Goal: Task Accomplishment & Management: Complete application form

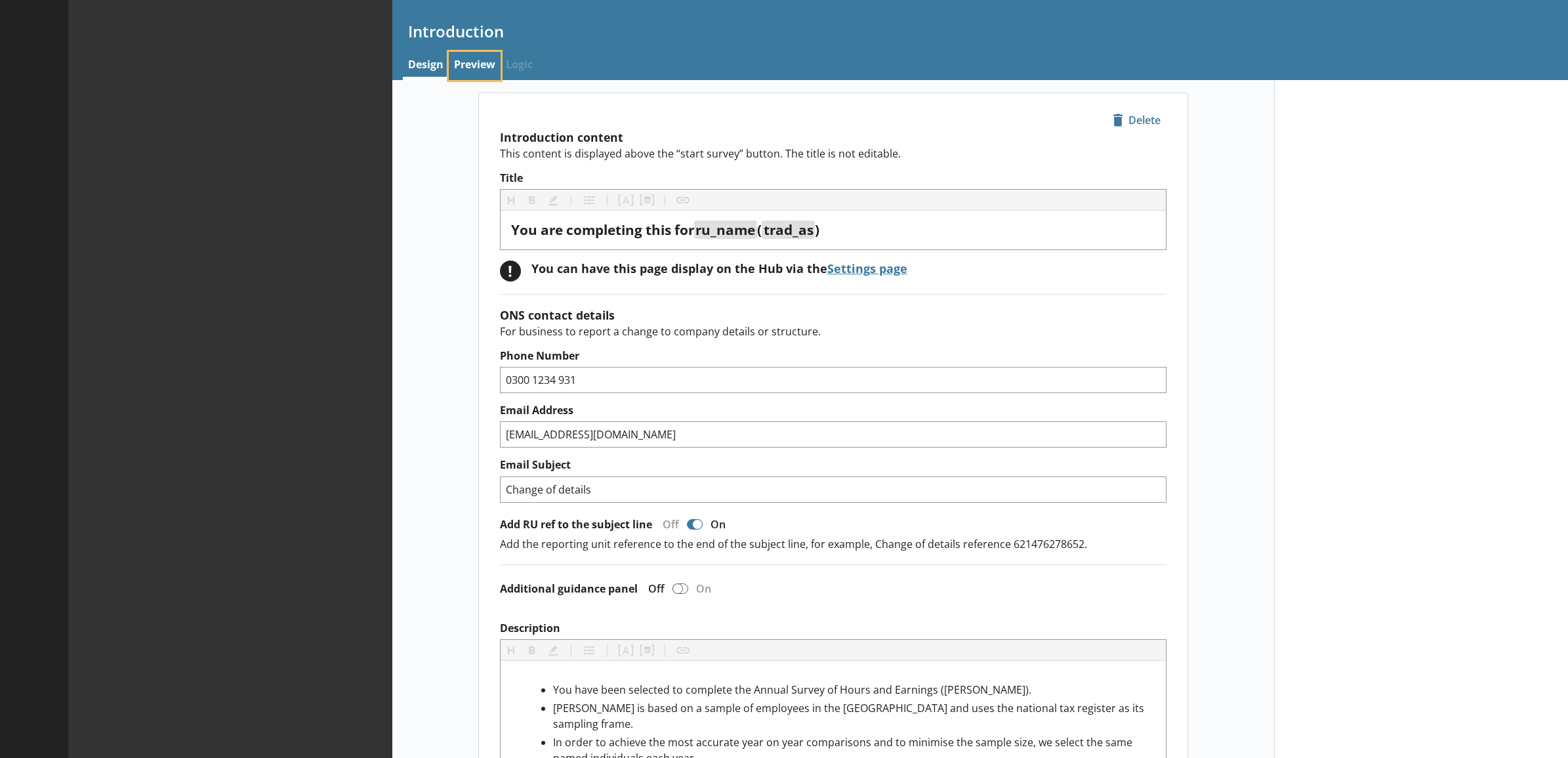
click at [479, 71] on link "Preview" at bounding box center [474, 66] width 52 height 28
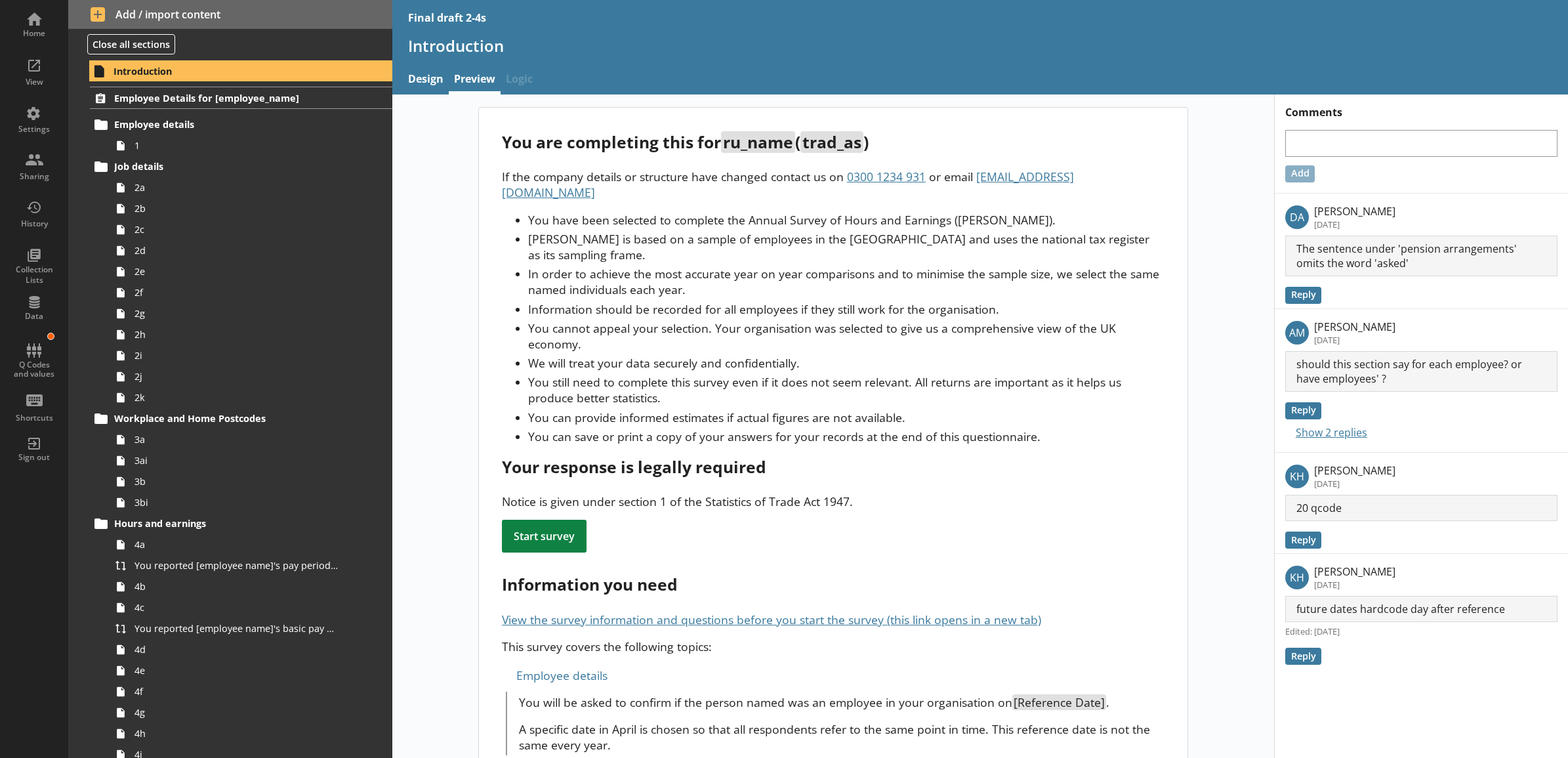
click at [50, 86] on div "View" at bounding box center [34, 82] width 46 height 10
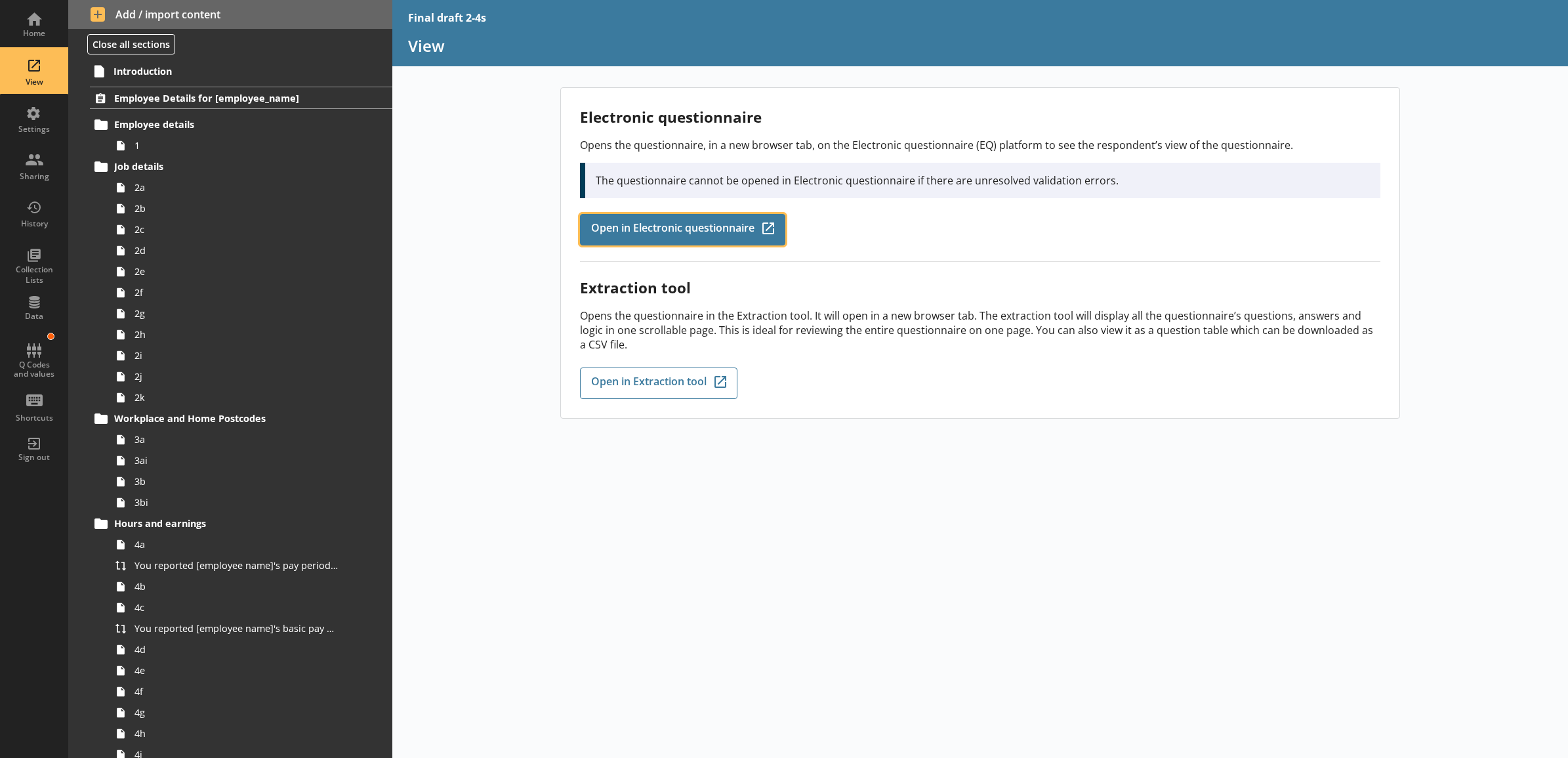
click at [650, 234] on span "Open in Electronic questionnaire" at bounding box center [673, 230] width 163 height 15
click at [467, 189] on div "Electronic questionnaire Opens the questionnaire, in a new browser tab, on the …" at bounding box center [981, 423] width 1177 height 671
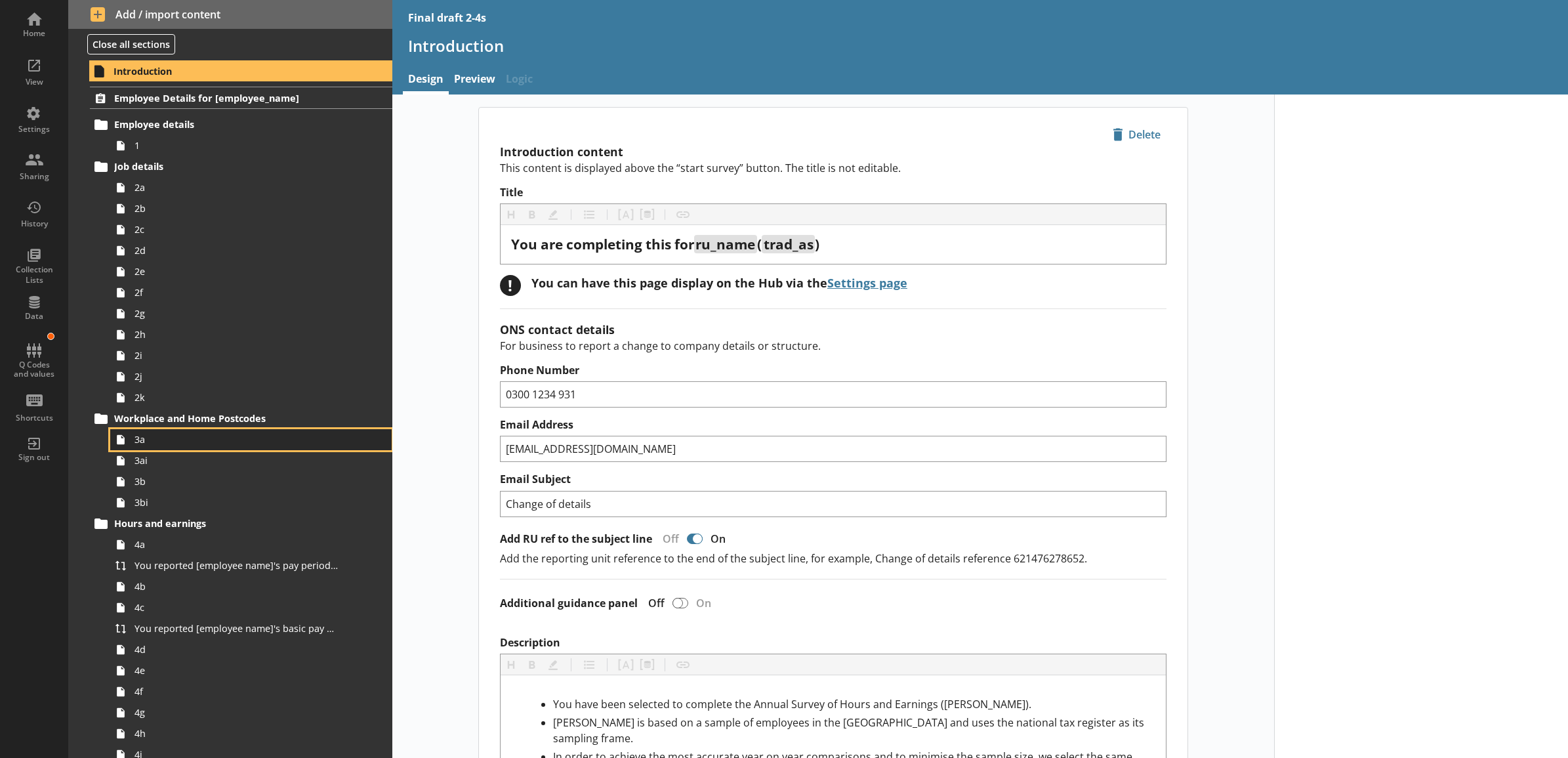
click at [169, 432] on link "3a" at bounding box center [251, 439] width 281 height 21
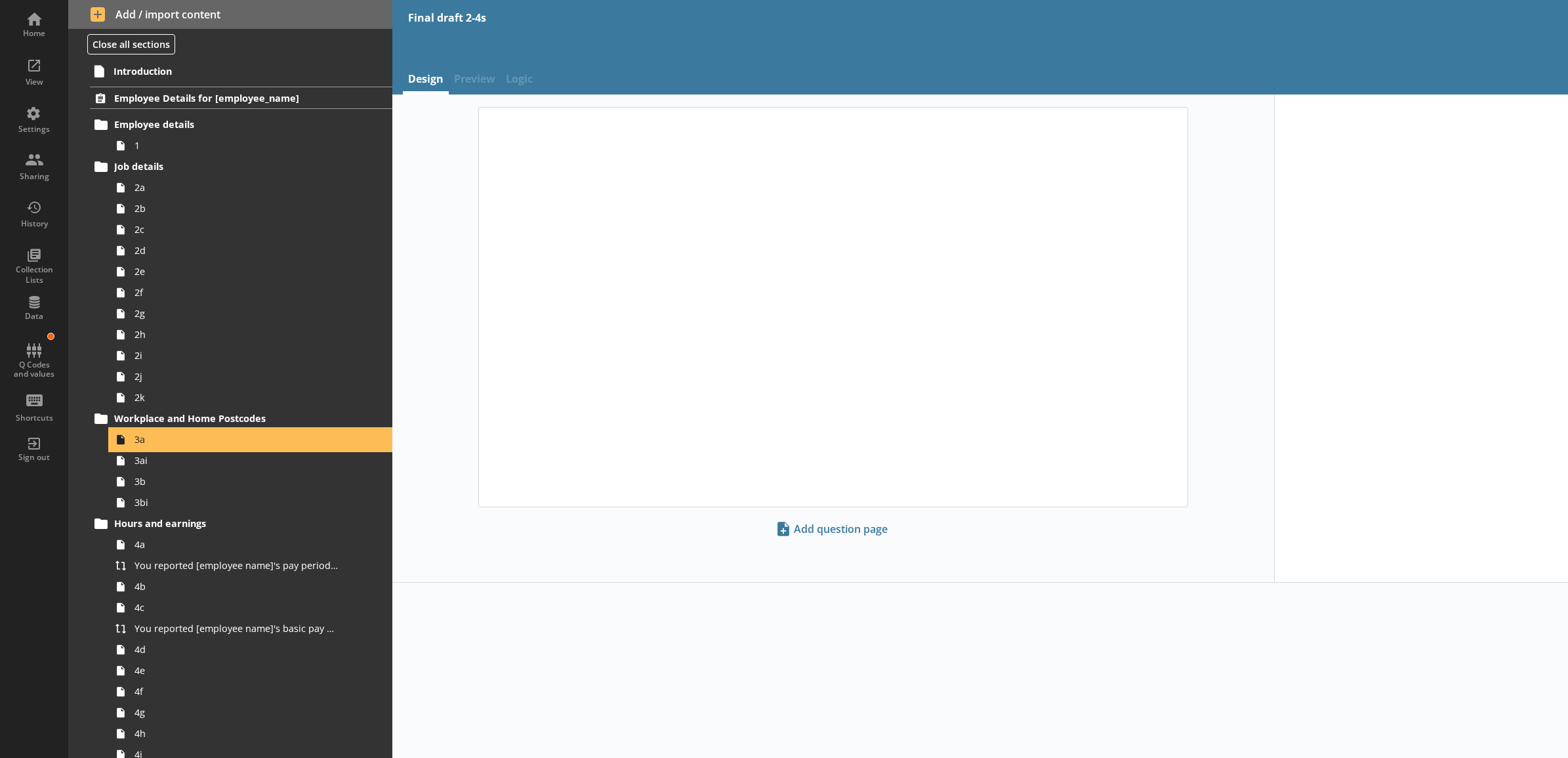
type textarea "x"
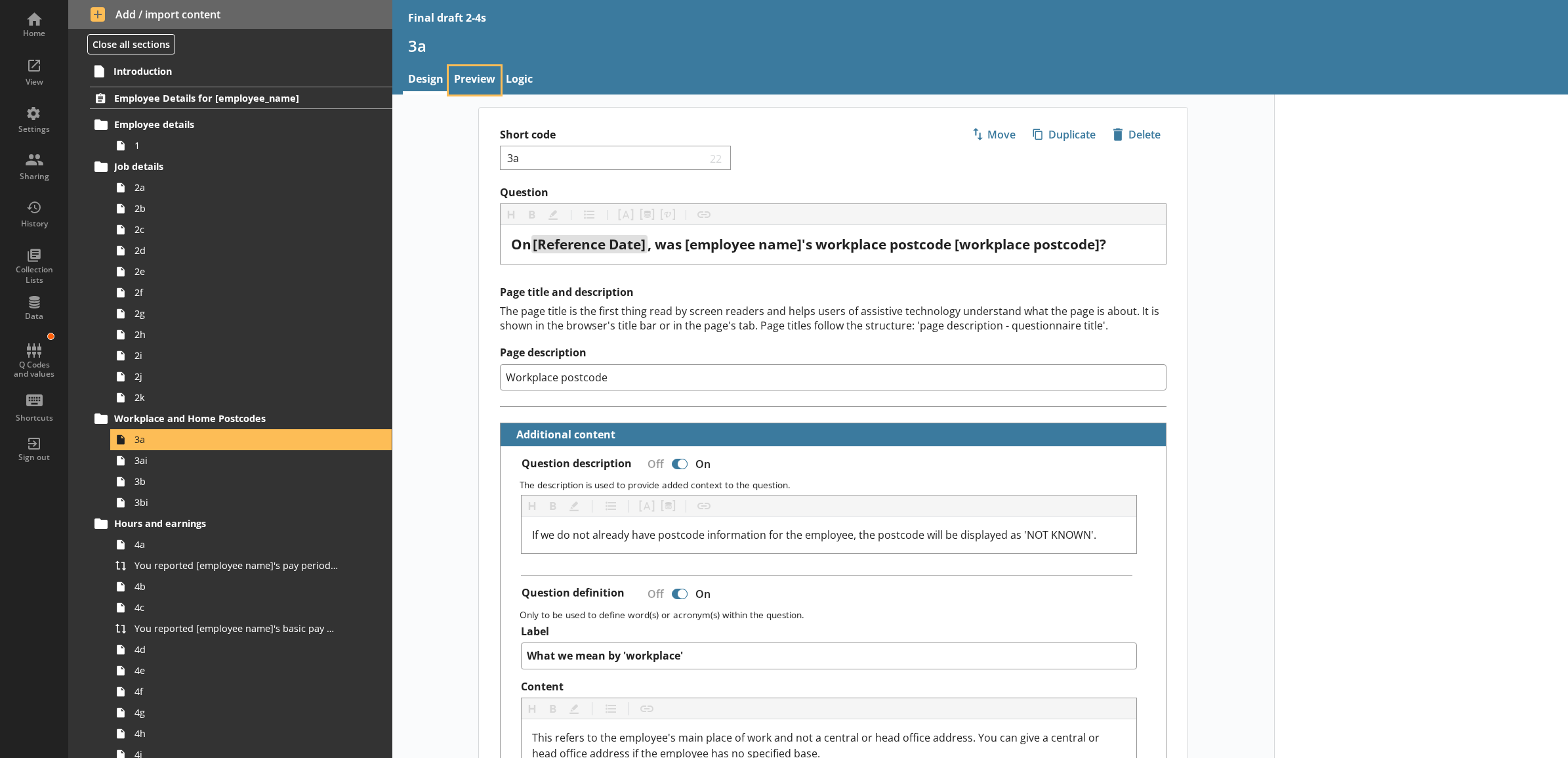
click at [472, 81] on link "Preview" at bounding box center [474, 80] width 52 height 28
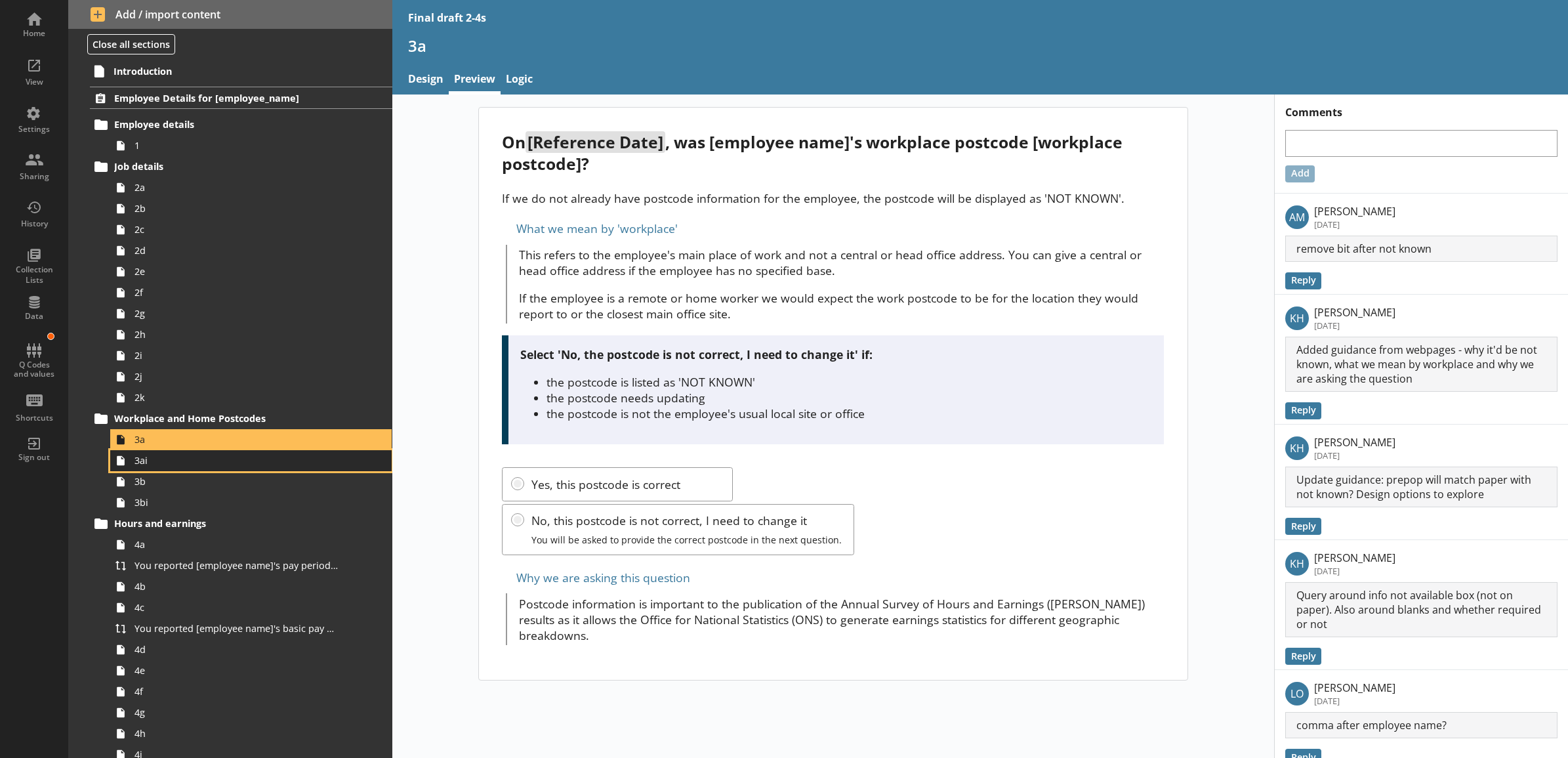
click at [274, 463] on span "3ai" at bounding box center [237, 460] width 204 height 12
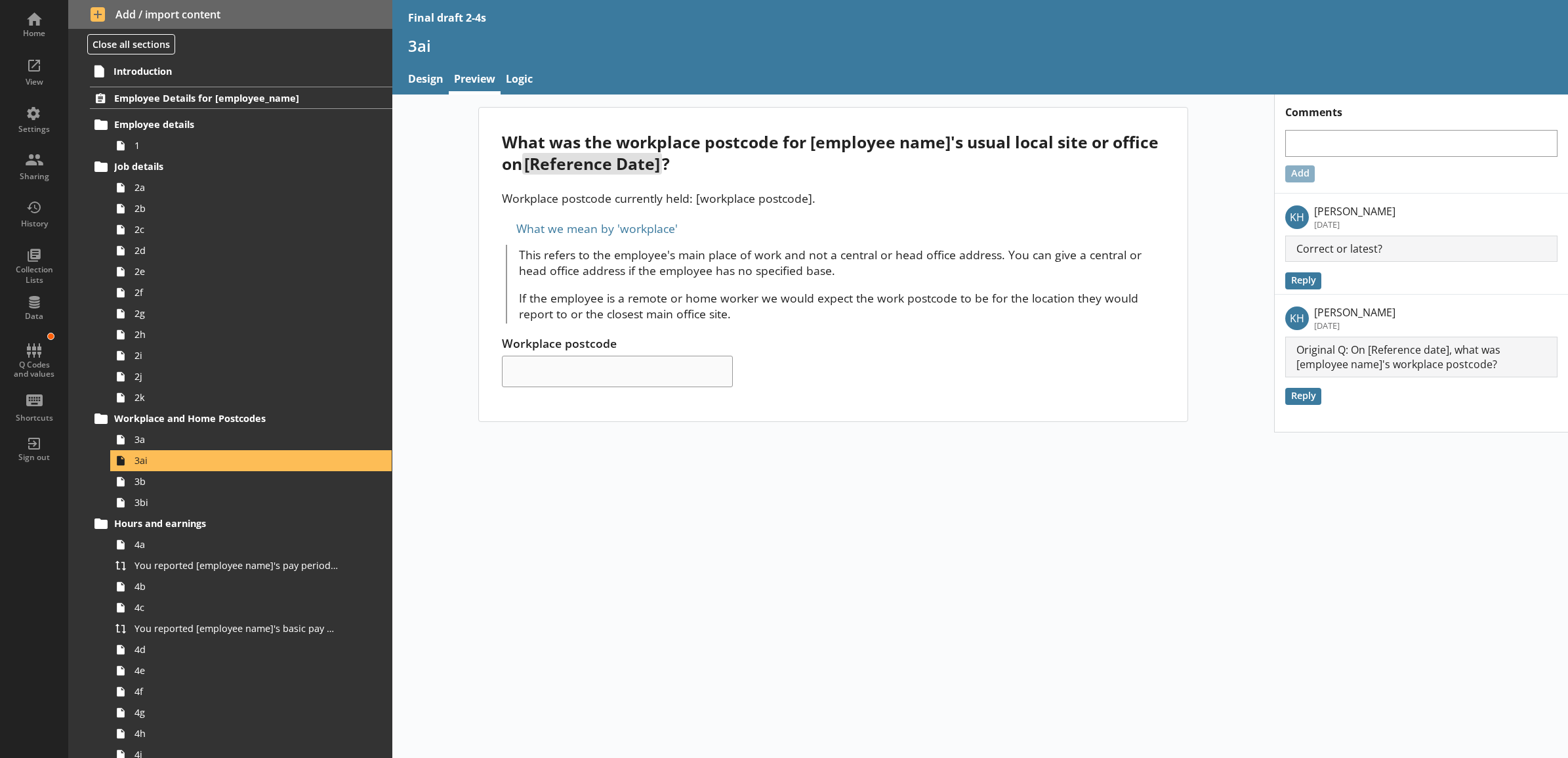
click at [453, 553] on div "What was the workplace postcode for [employee name]'s usual local site or offic…" at bounding box center [981, 426] width 1177 height 663
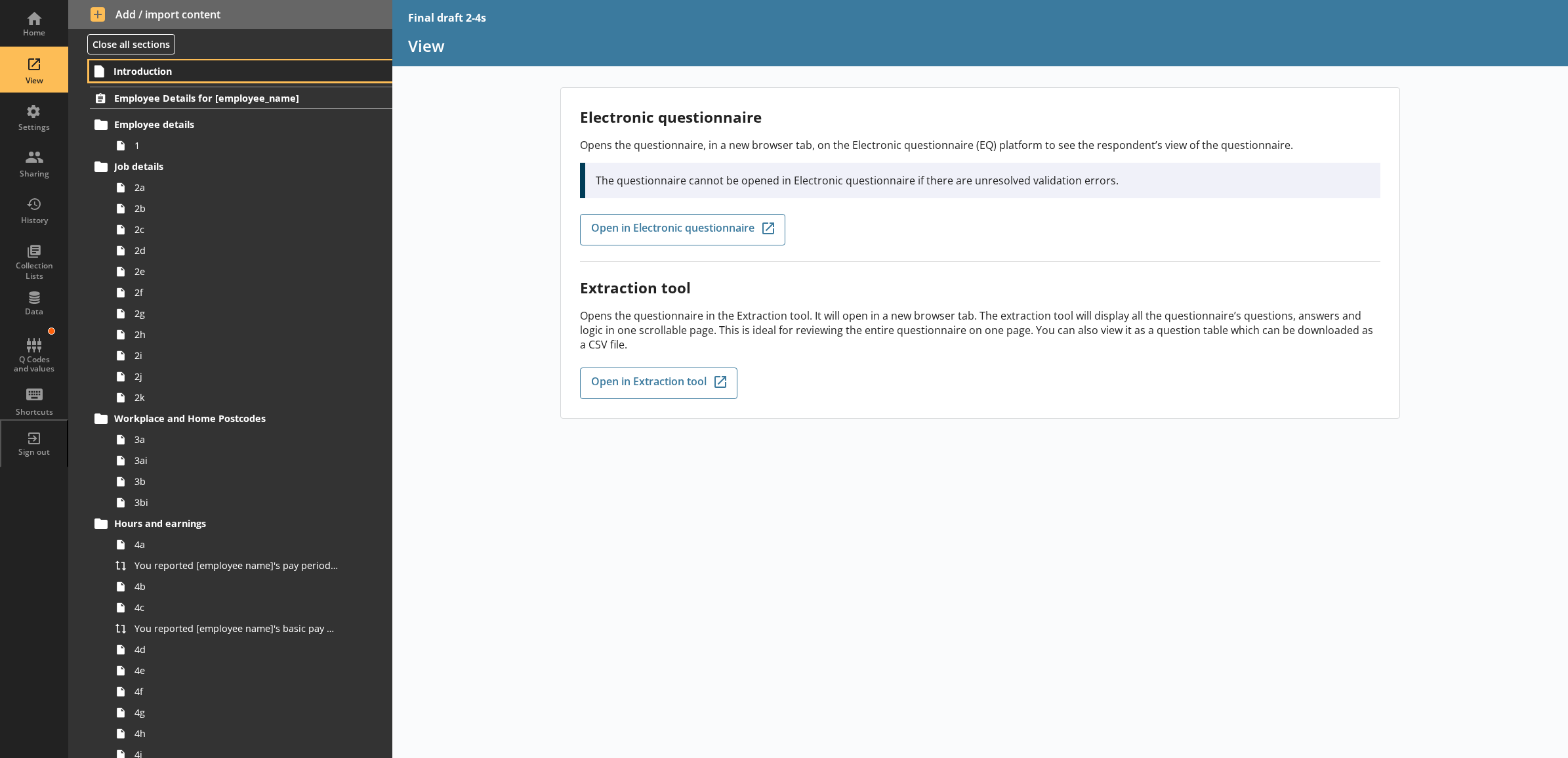
click at [205, 77] on link "Introduction" at bounding box center [240, 71] width 303 height 21
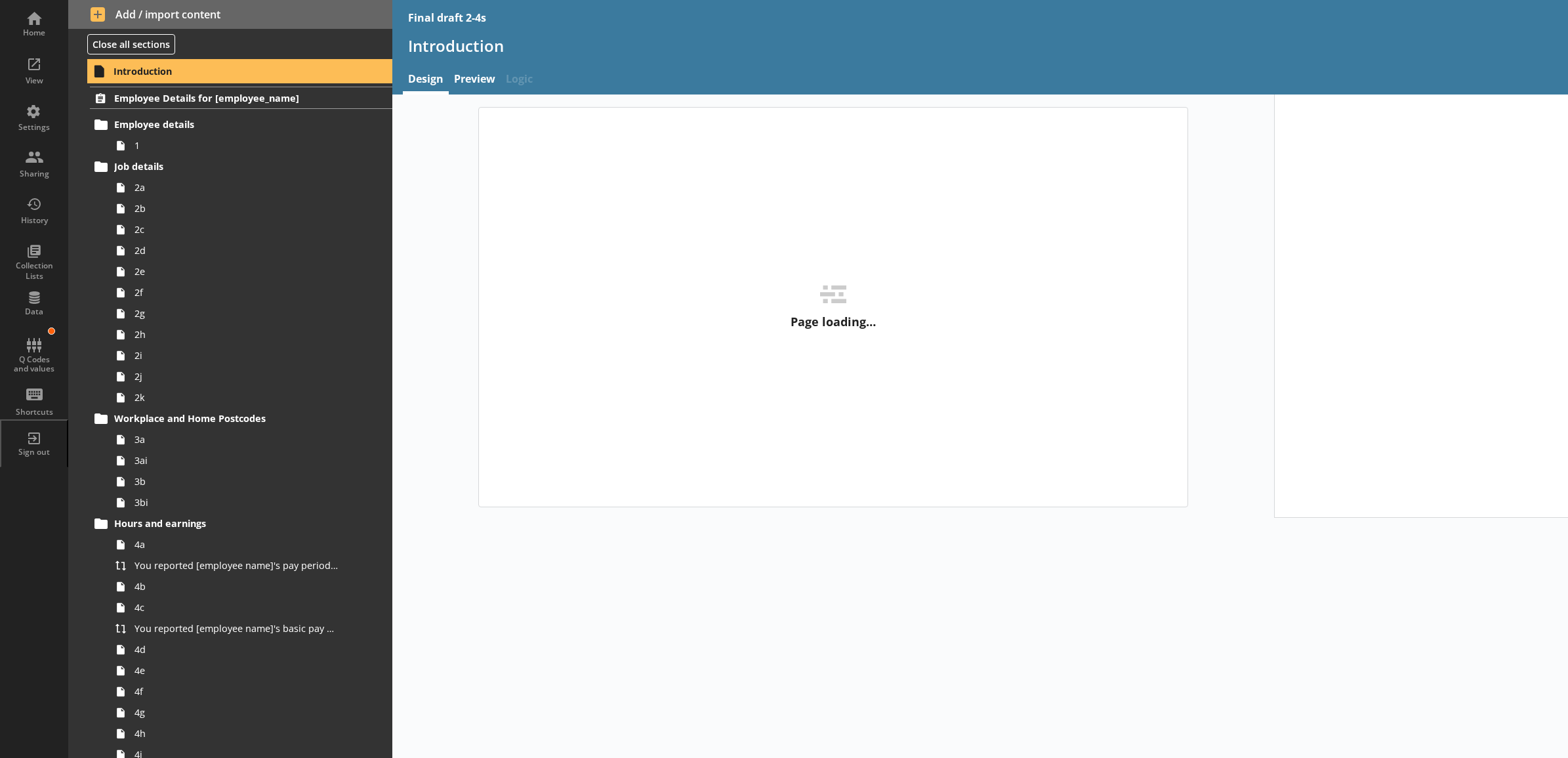
type textarea "x"
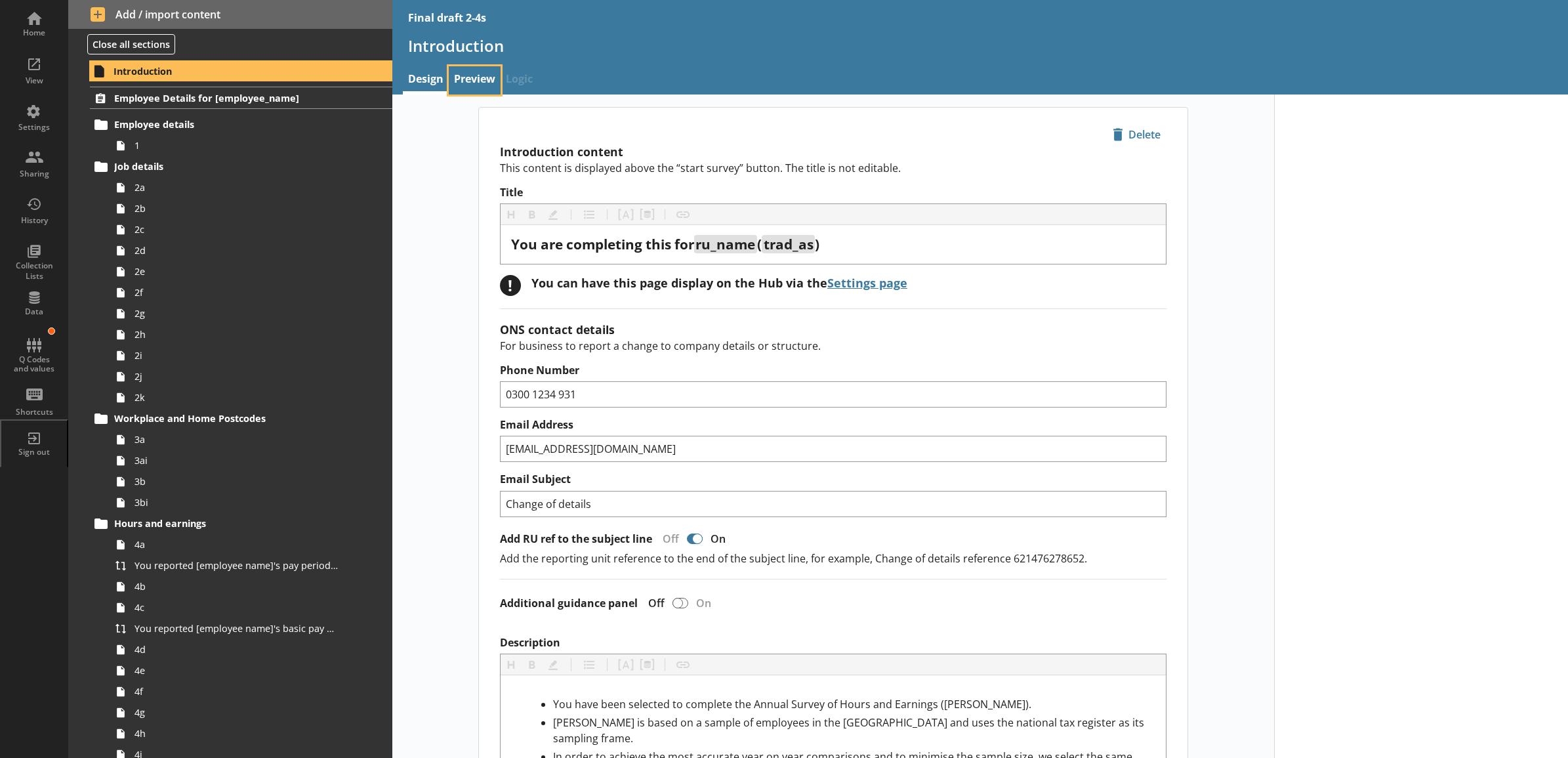
click at [465, 89] on link "Preview" at bounding box center [474, 80] width 52 height 28
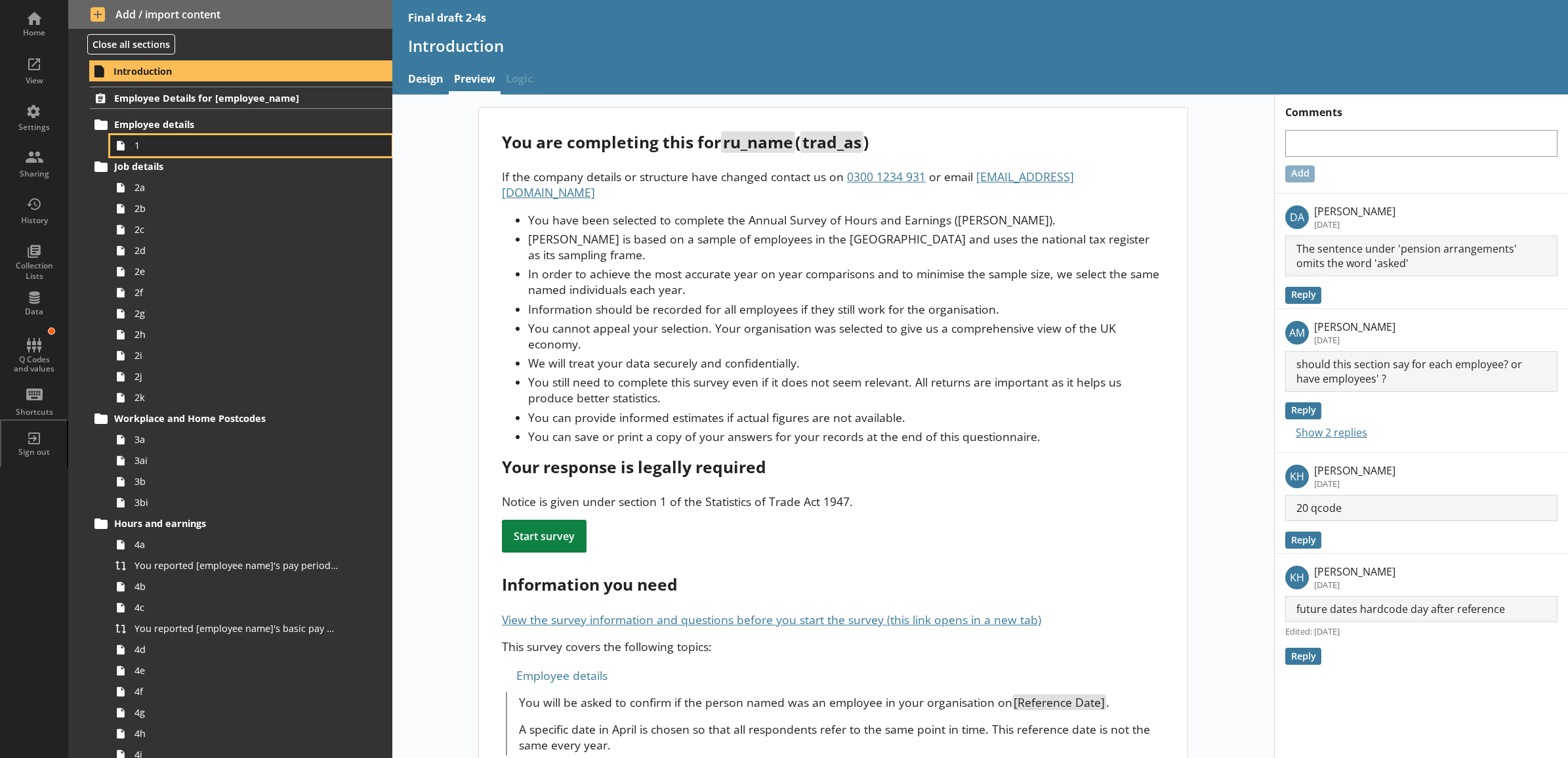
click at [224, 149] on span "1" at bounding box center [237, 145] width 204 height 12
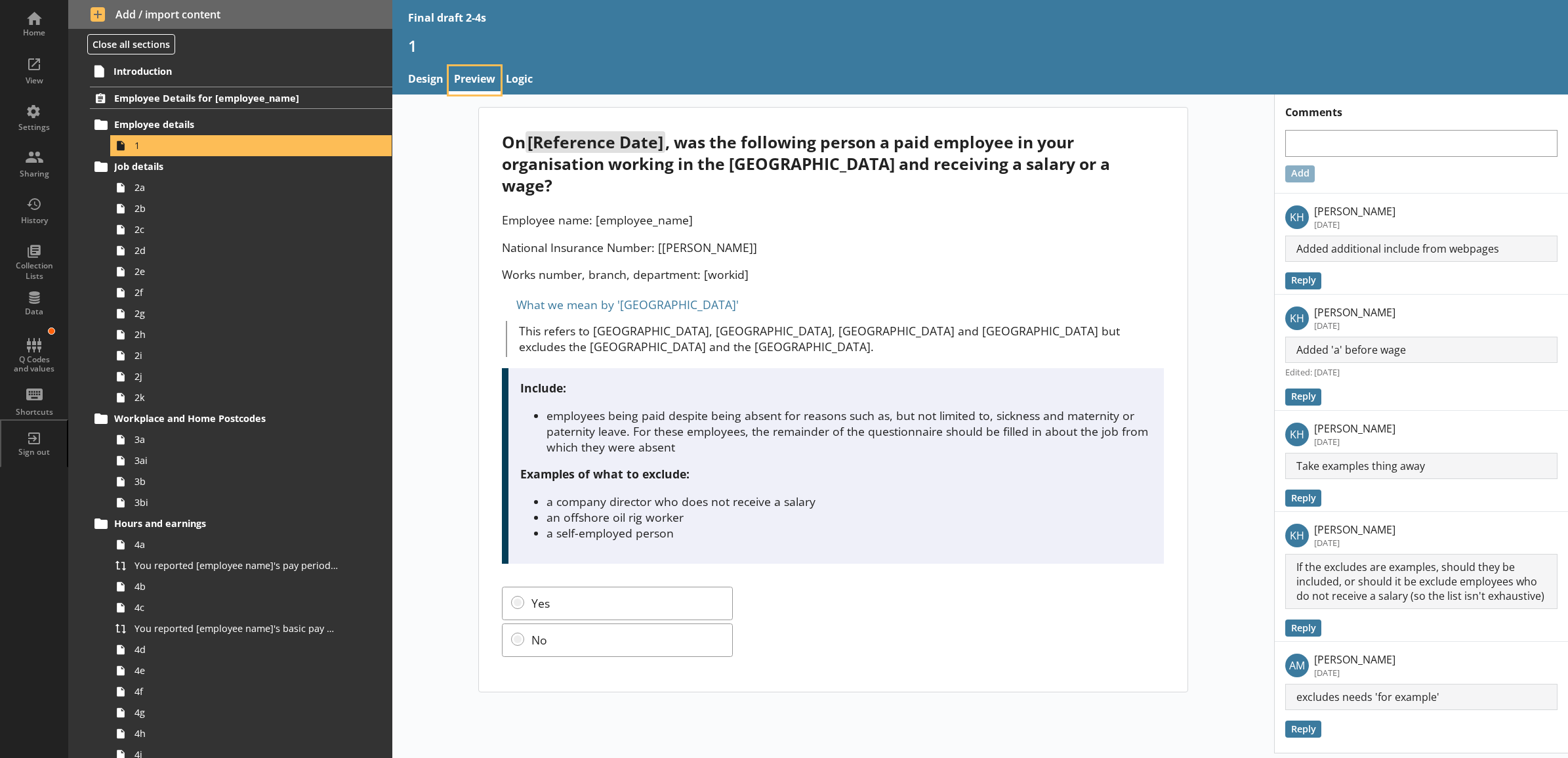
click at [472, 82] on link "Preview" at bounding box center [474, 80] width 52 height 28
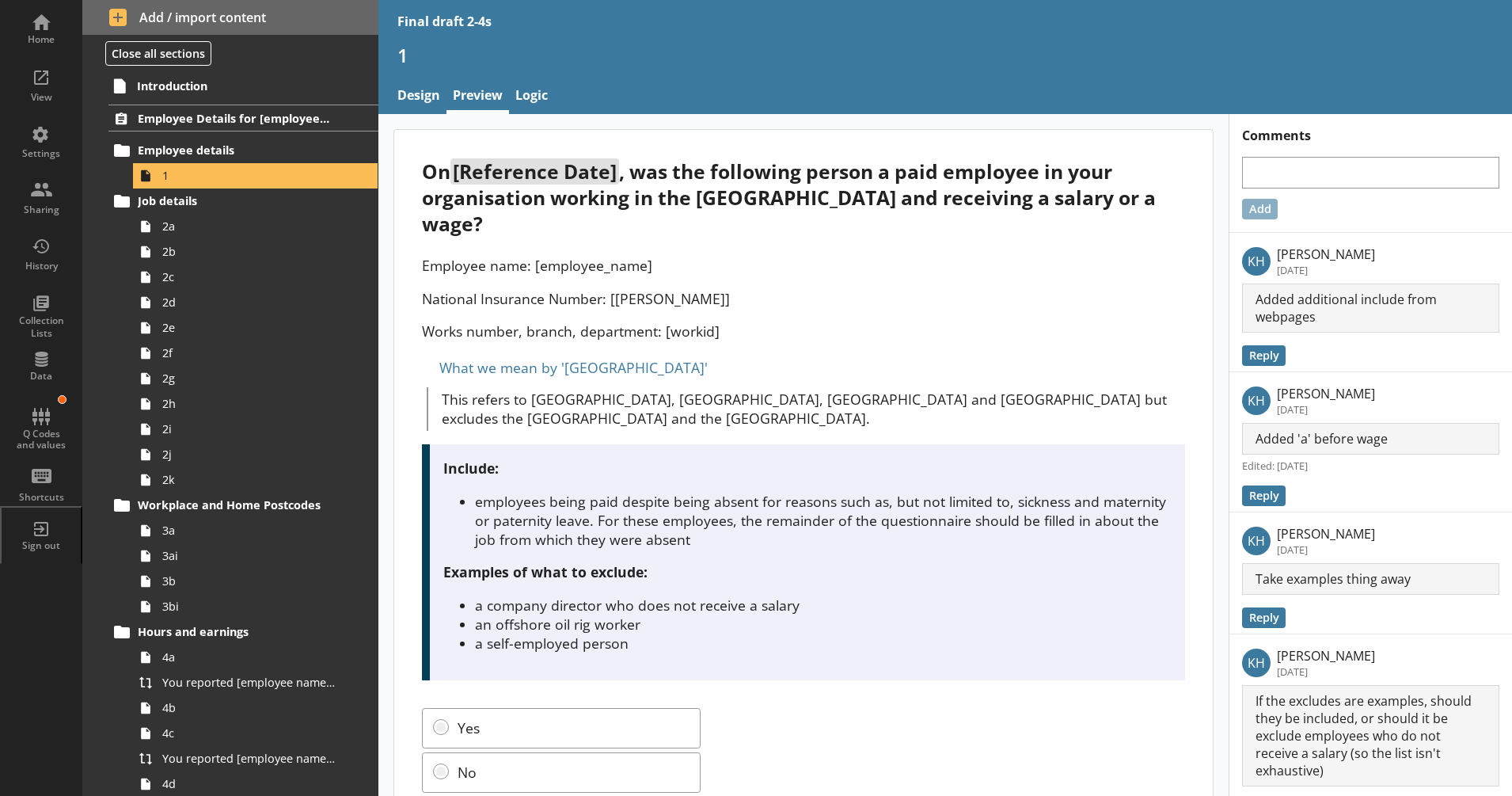
click at [556, 529] on li "employees being paid despite being absent for reasons such as, but not limited …" at bounding box center [822, 520] width 695 height 57
click at [691, 240] on div "On [Reference Date] , was the following person a paid employee in your organisa…" at bounding box center [803, 482] width 818 height 705
click at [638, 533] on li "employees being paid despite being absent for reasons such as, but not limited …" at bounding box center [822, 520] width 695 height 57
click at [680, 547] on li "employees being paid despite being absent for reasons such as, but not limited …" at bounding box center [822, 520] width 695 height 57
